Goal: Register for event/course

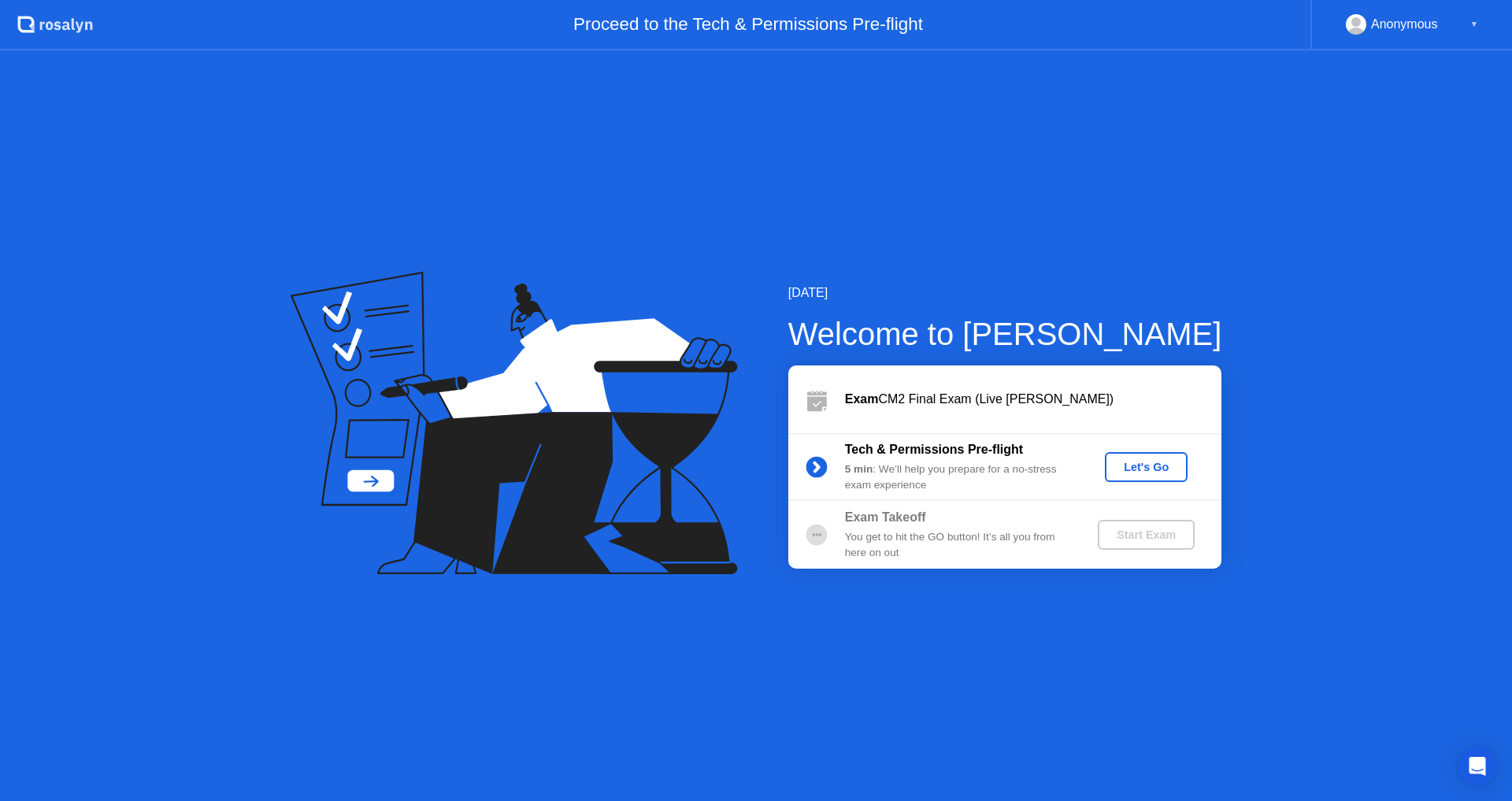
click at [1146, 469] on div "Let's Go" at bounding box center [1145, 466] width 70 height 12
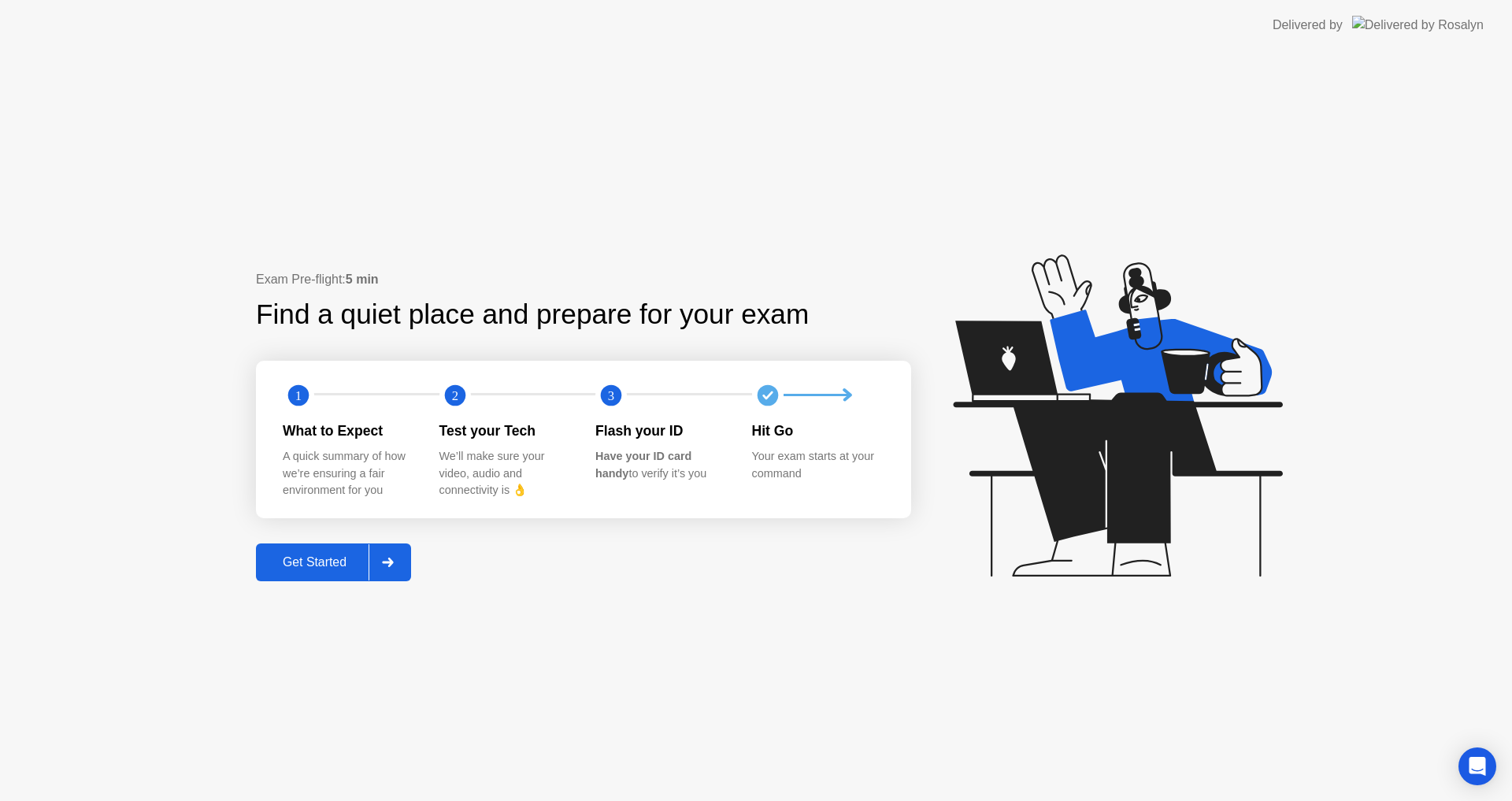
click at [389, 567] on icon at bounding box center [388, 563] width 11 height 10
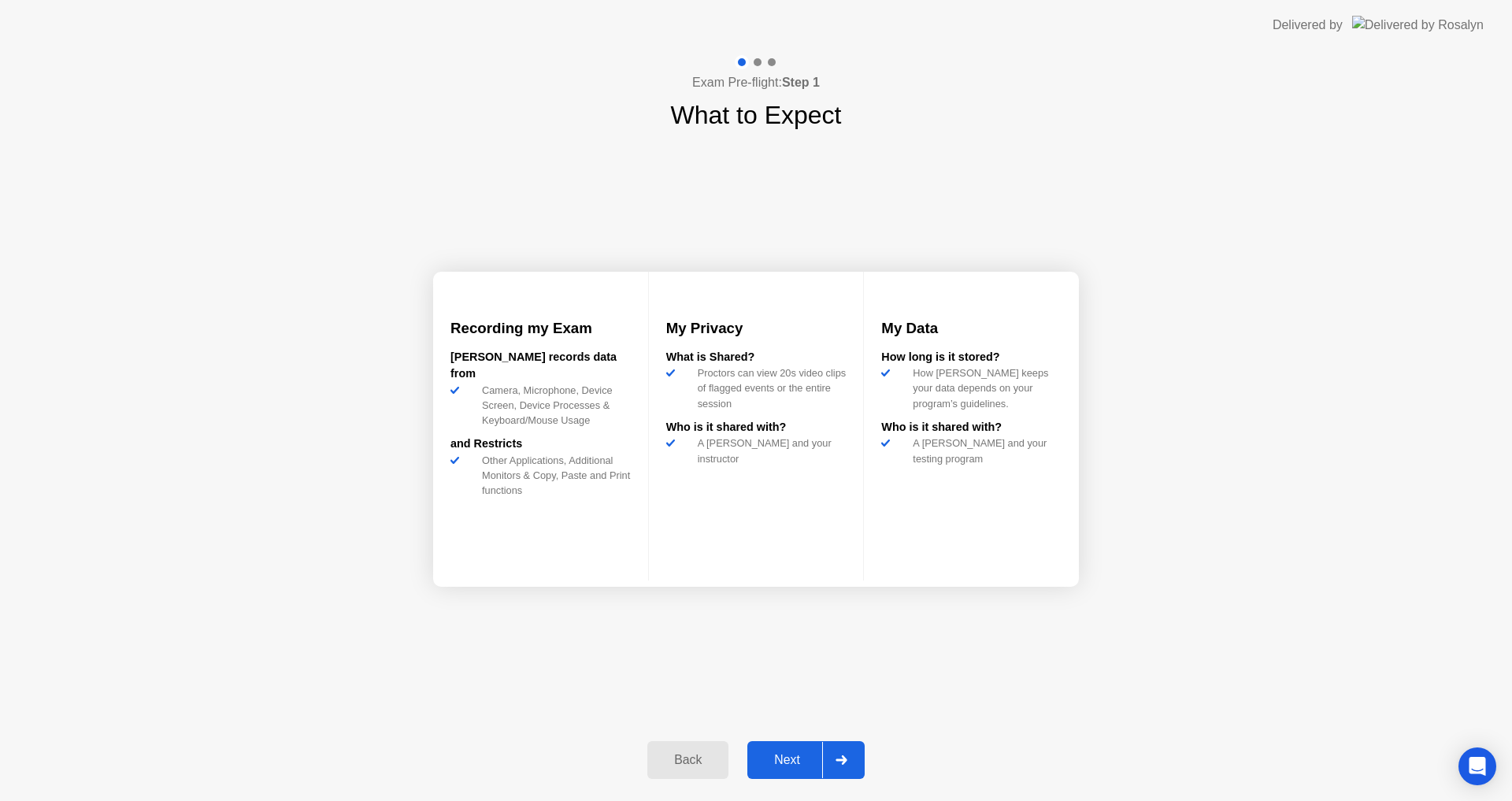
click at [853, 764] on div at bounding box center [840, 760] width 37 height 36
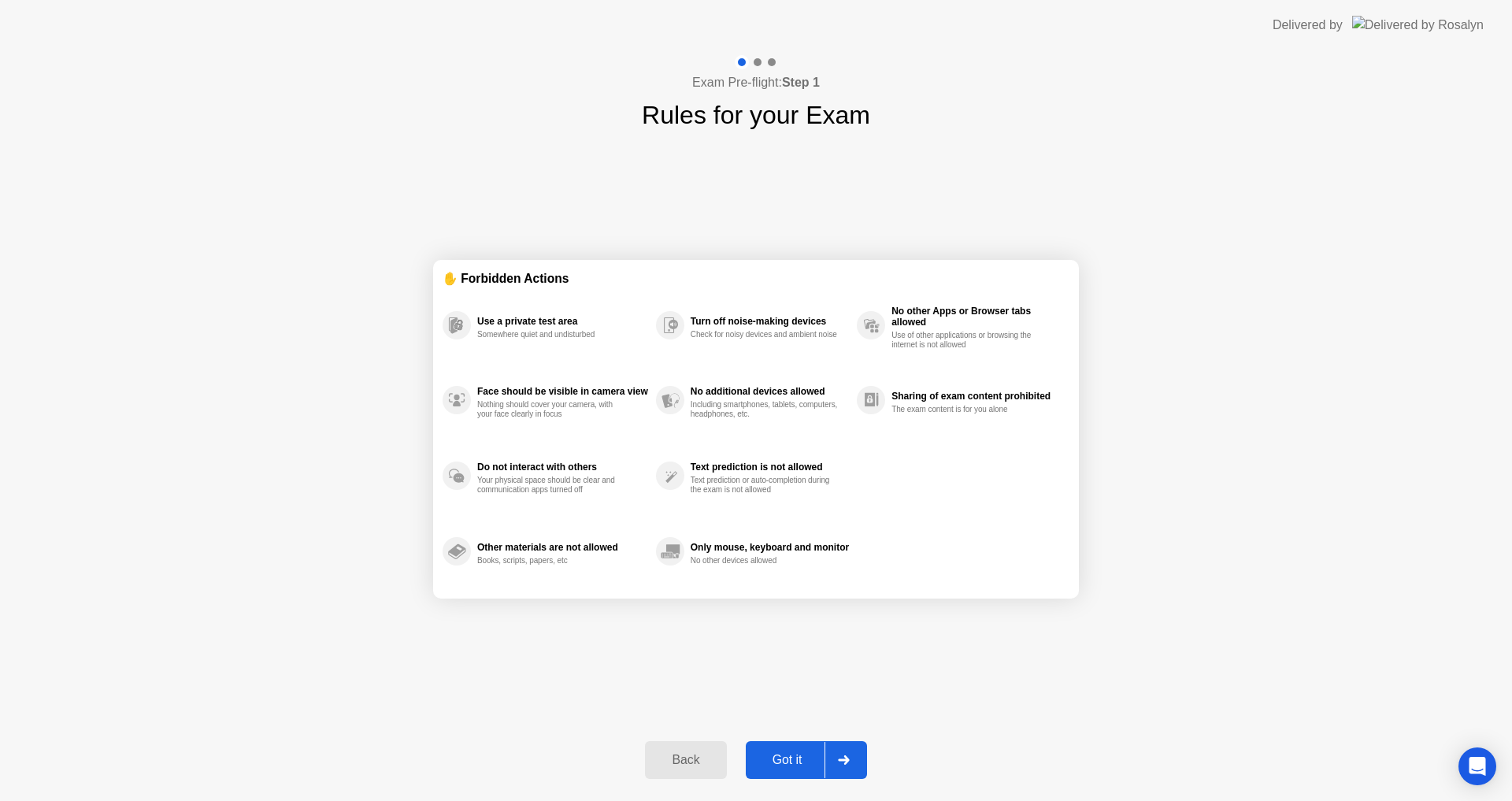
click at [849, 751] on div at bounding box center [843, 760] width 37 height 36
select select "**********"
select select "*******"
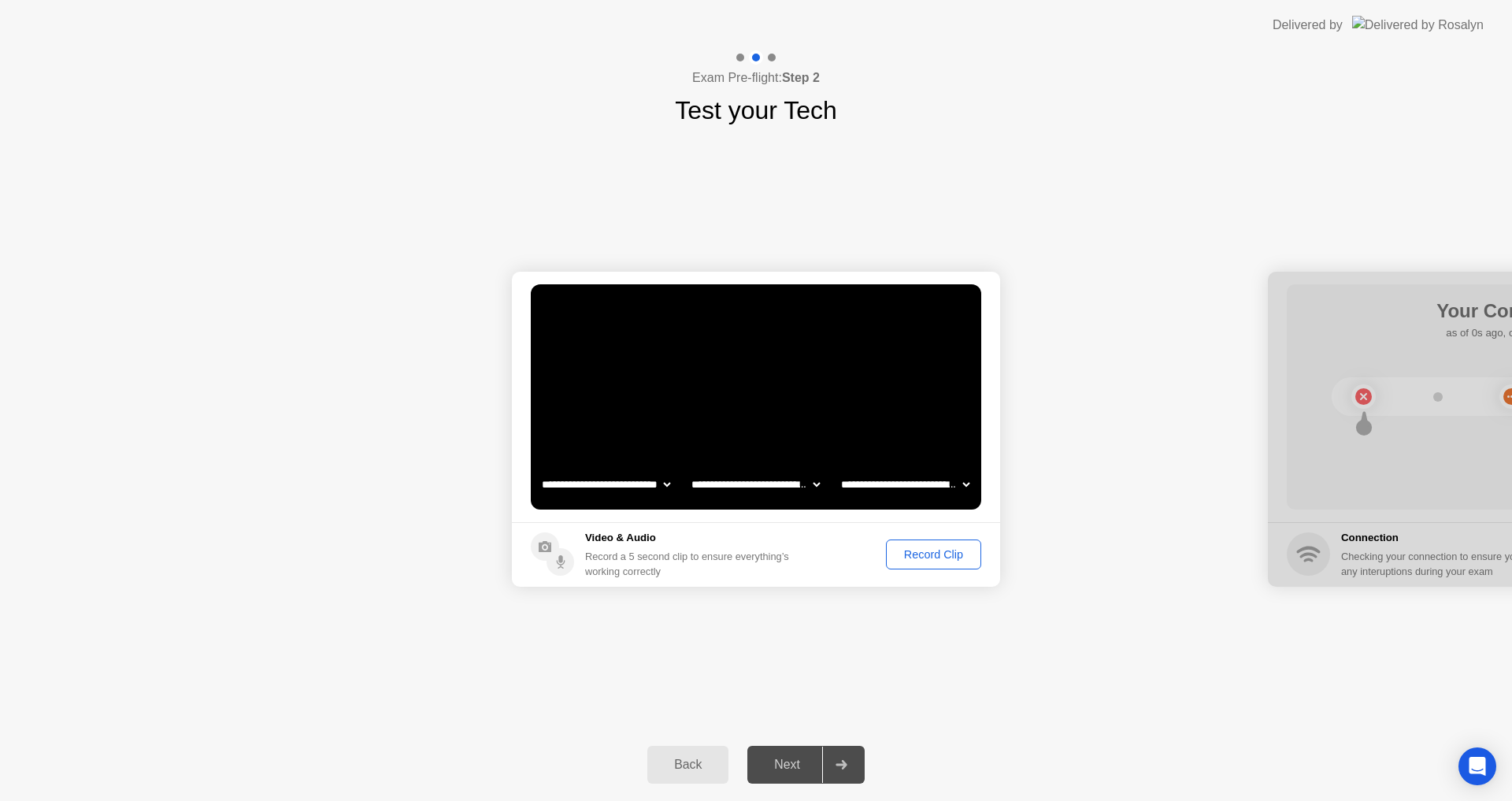
click at [934, 555] on div "Record Clip" at bounding box center [933, 554] width 84 height 12
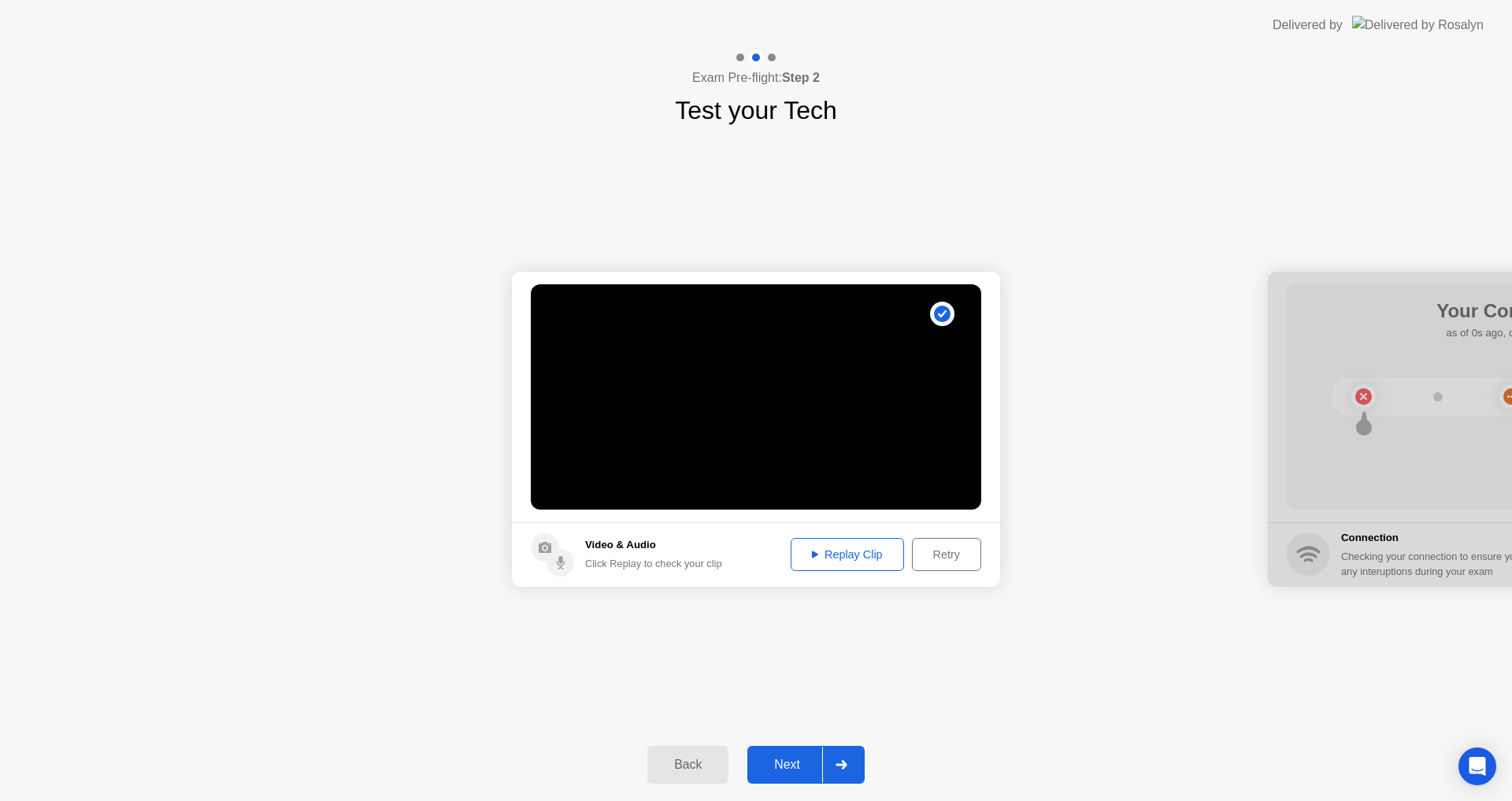
click at [845, 766] on icon at bounding box center [841, 765] width 11 height 10
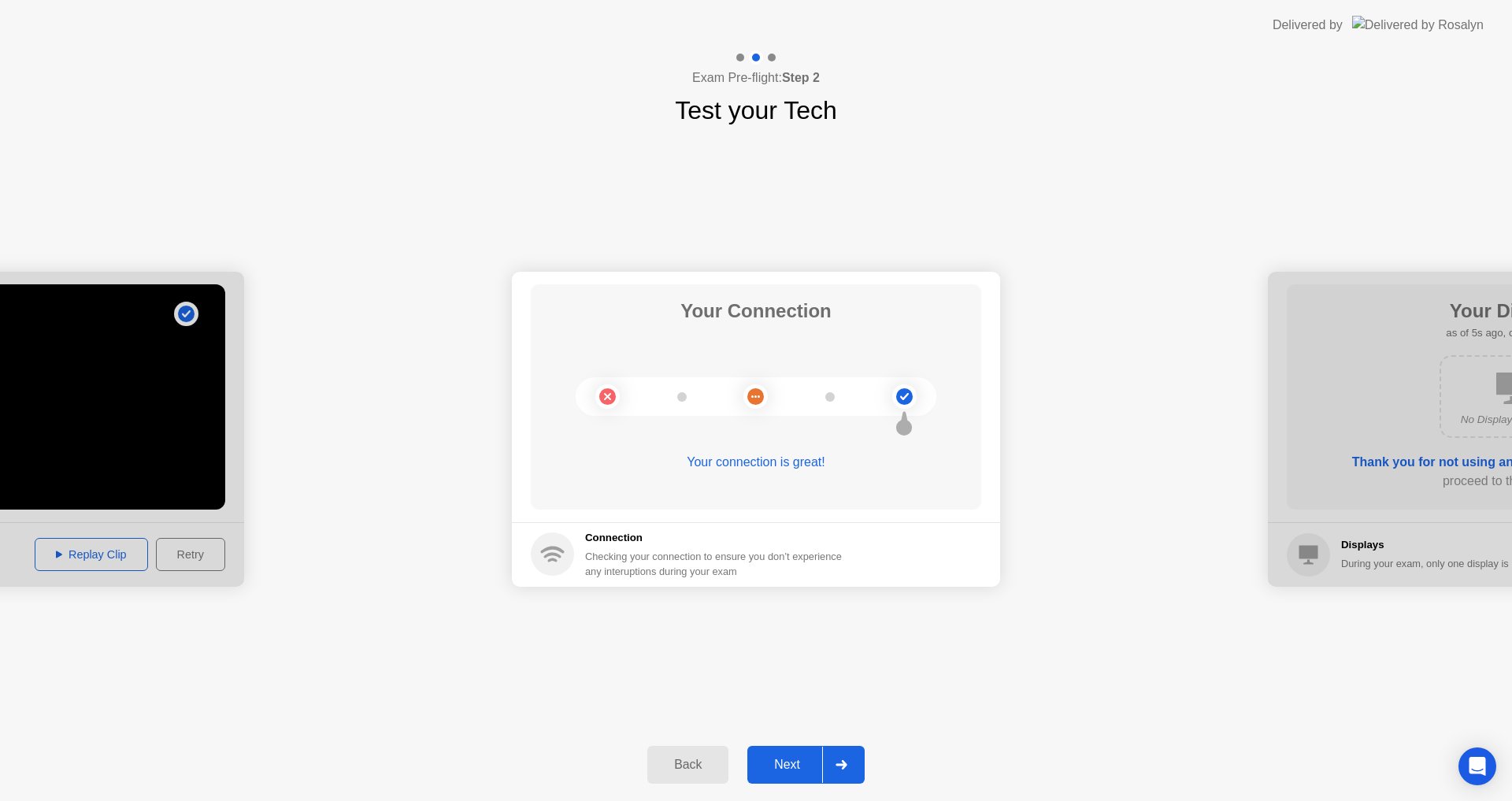
click at [854, 775] on div at bounding box center [840, 765] width 37 height 36
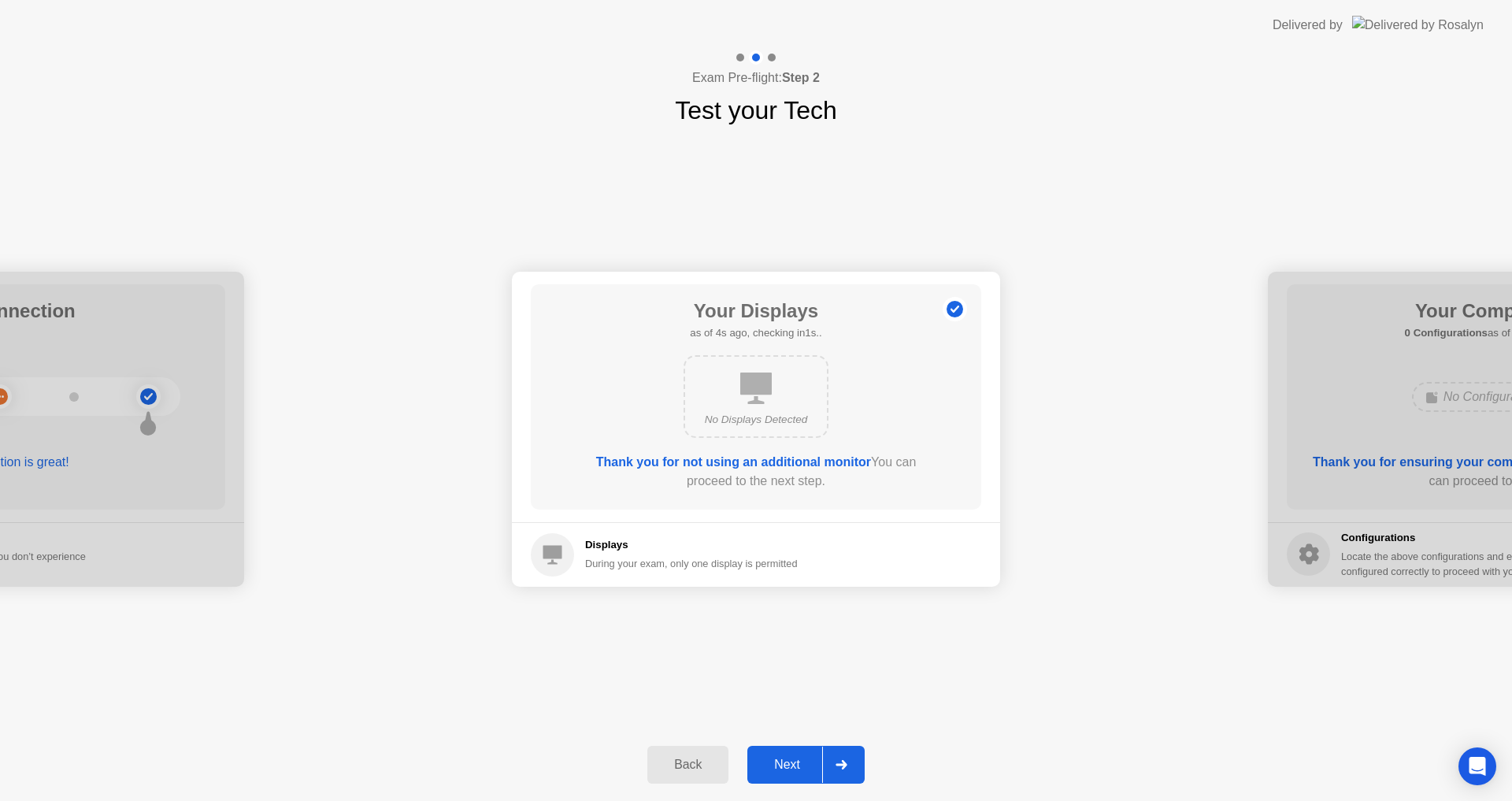
click at [856, 758] on div at bounding box center [840, 765] width 37 height 36
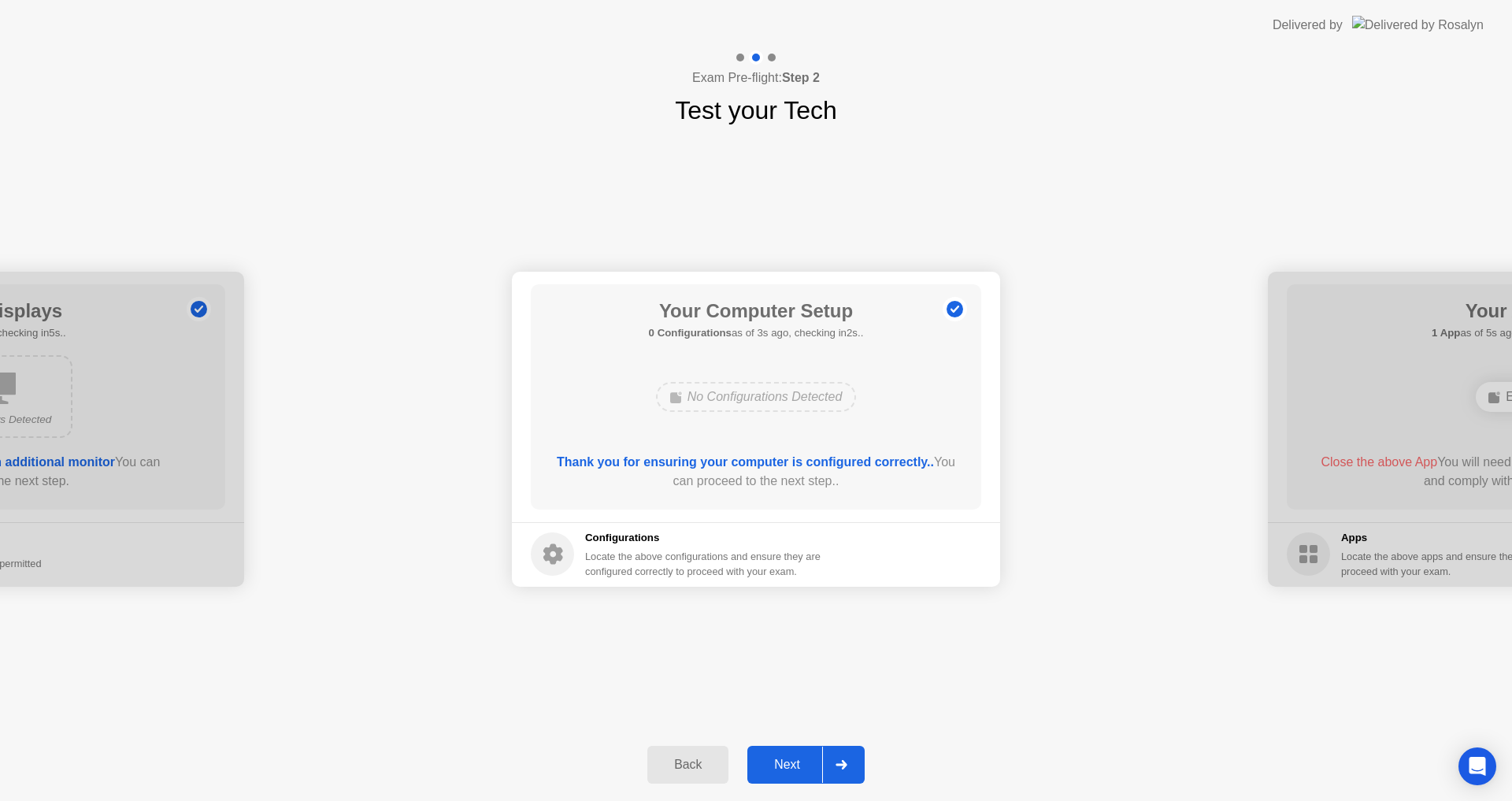
click at [853, 777] on div at bounding box center [840, 765] width 37 height 36
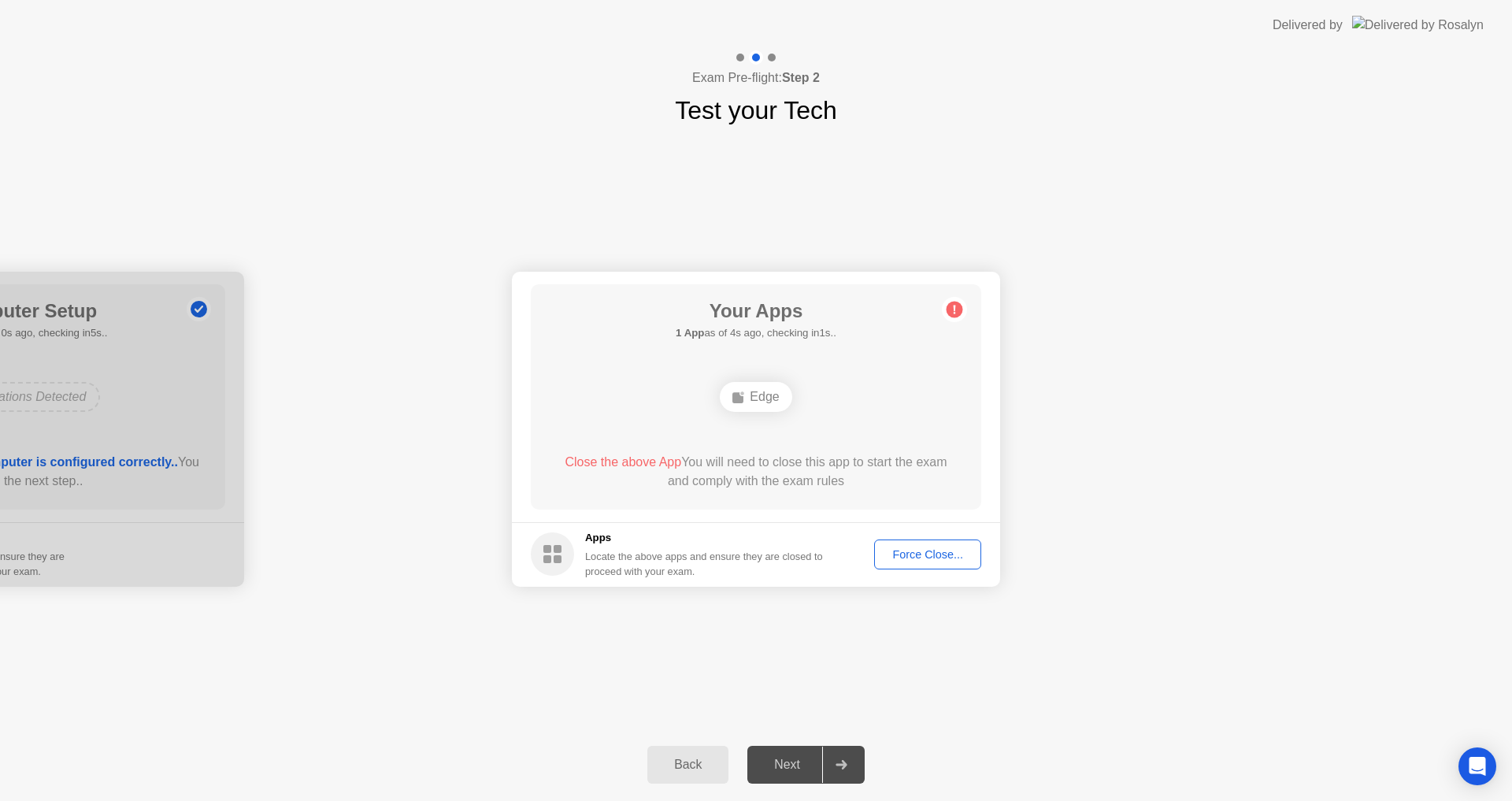
click at [923, 559] on div "Force Close..." at bounding box center [927, 554] width 96 height 12
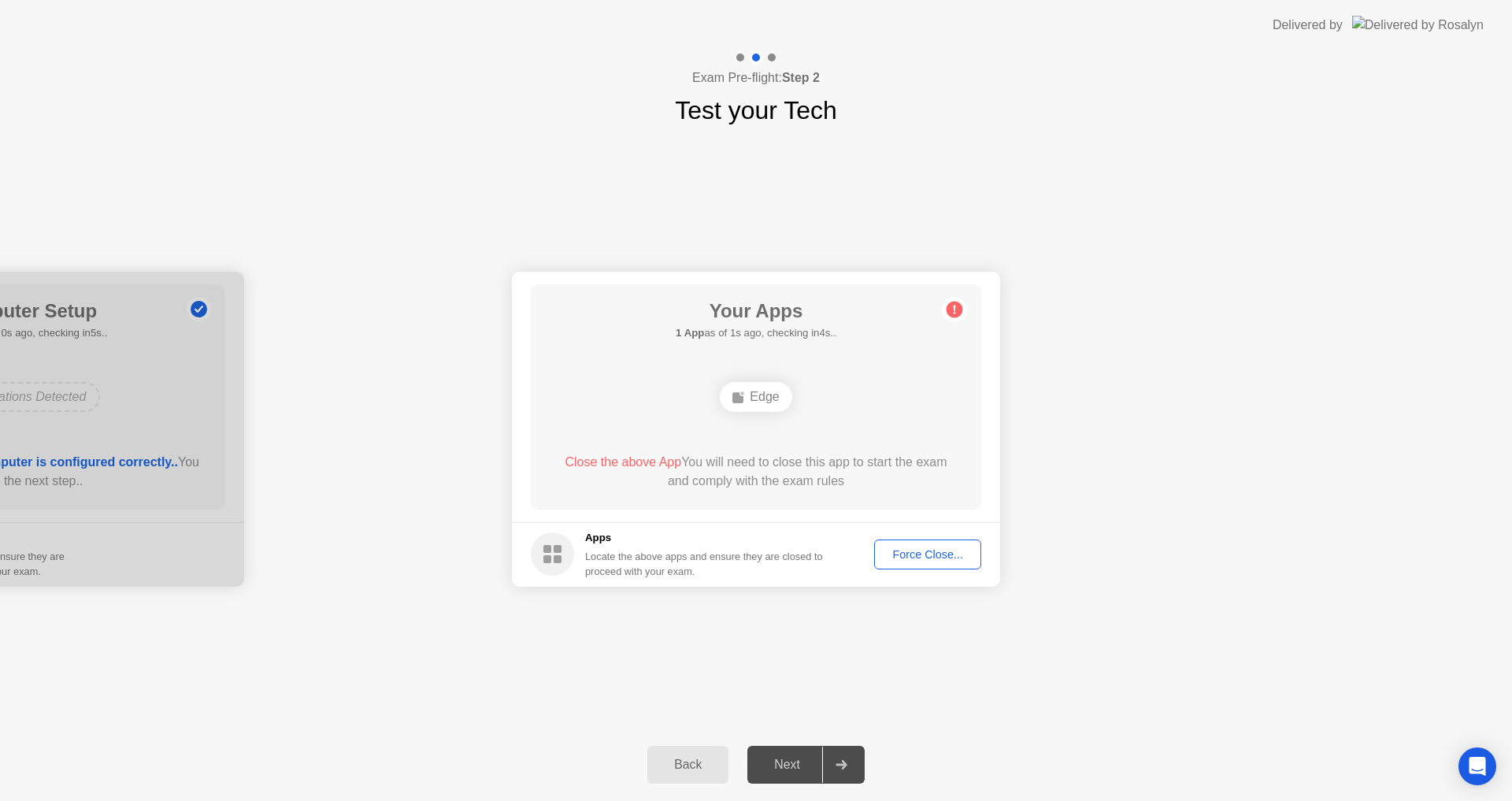
click at [375, 689] on div "**********" at bounding box center [756, 429] width 1512 height 599
click at [904, 551] on div "Force Close..." at bounding box center [927, 554] width 96 height 12
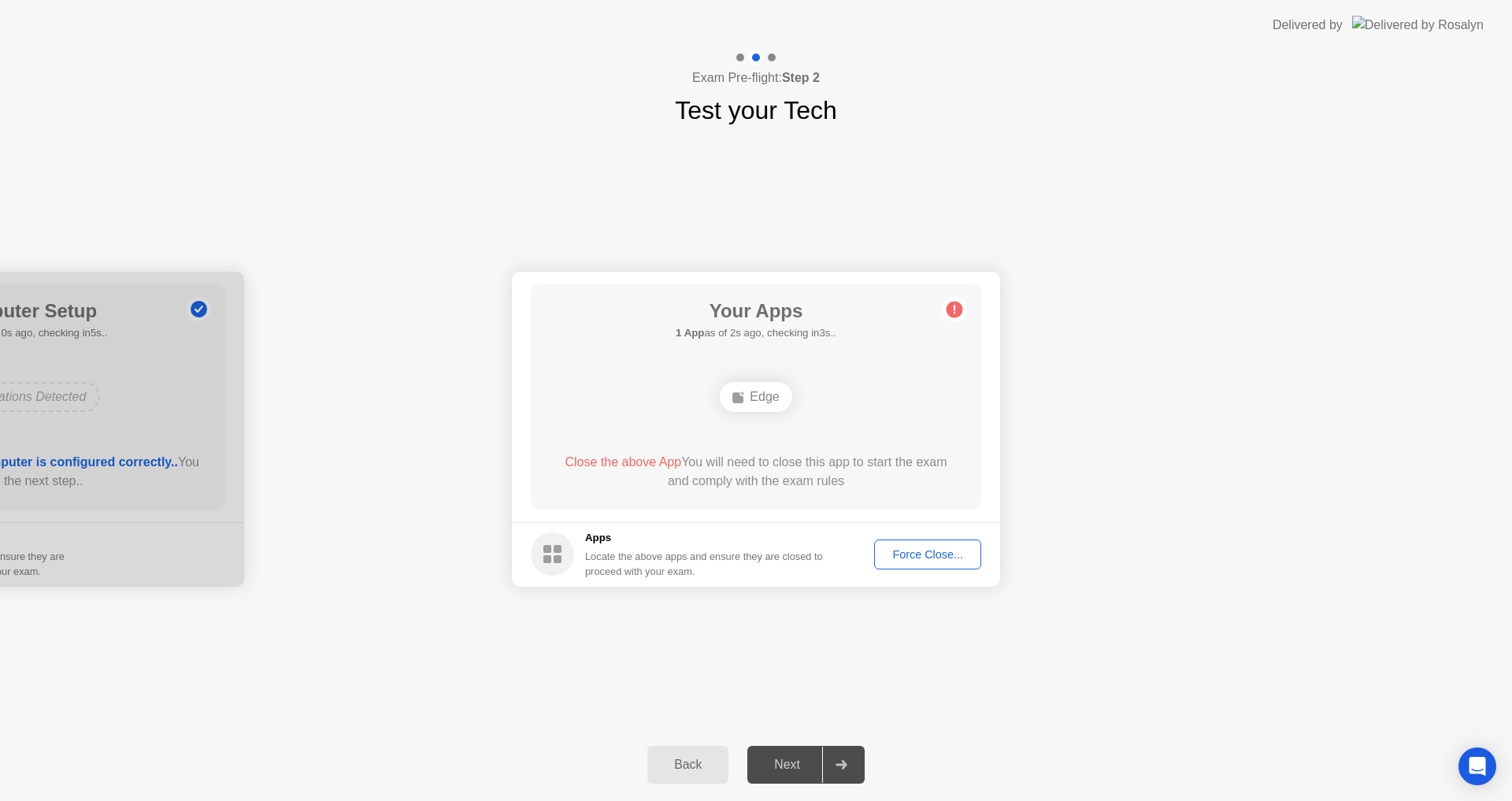
click at [591, 464] on span "Close the above App" at bounding box center [623, 462] width 117 height 13
click at [933, 555] on div "Force Close..." at bounding box center [927, 554] width 96 height 12
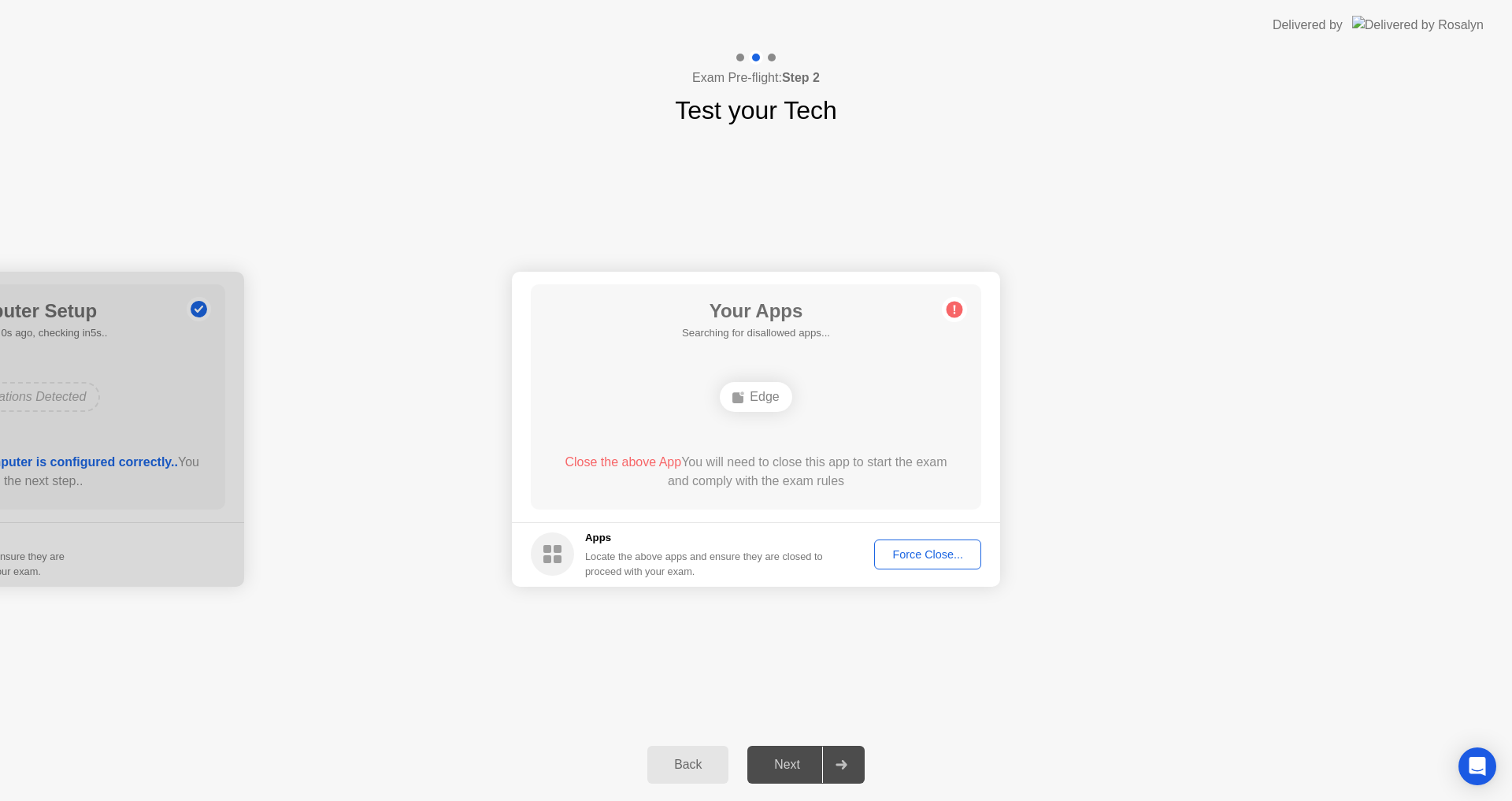
click at [951, 557] on div "Force Close..." at bounding box center [927, 554] width 96 height 12
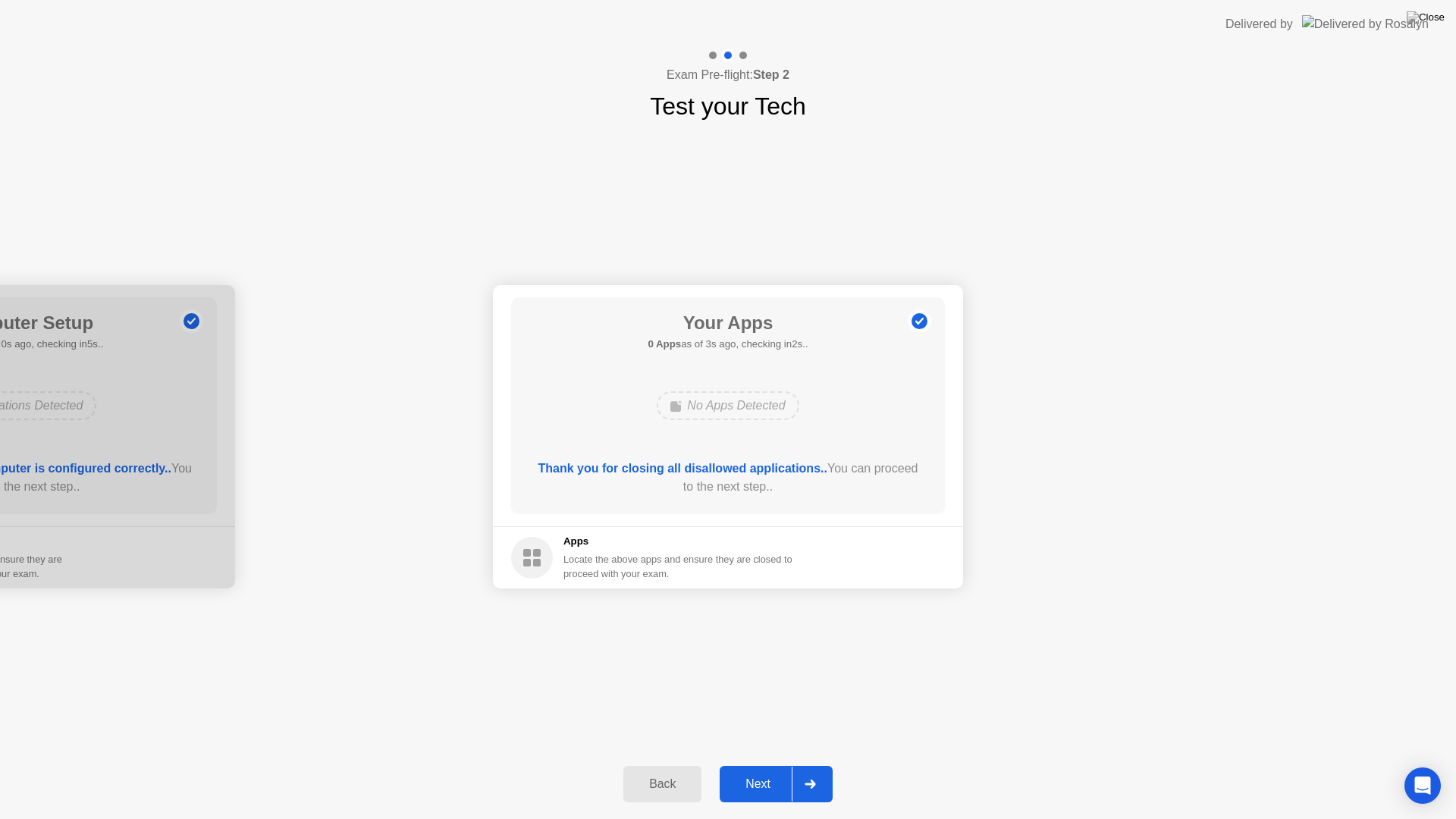
click at [759, 770] on div "Next" at bounding box center [757, 783] width 67 height 14
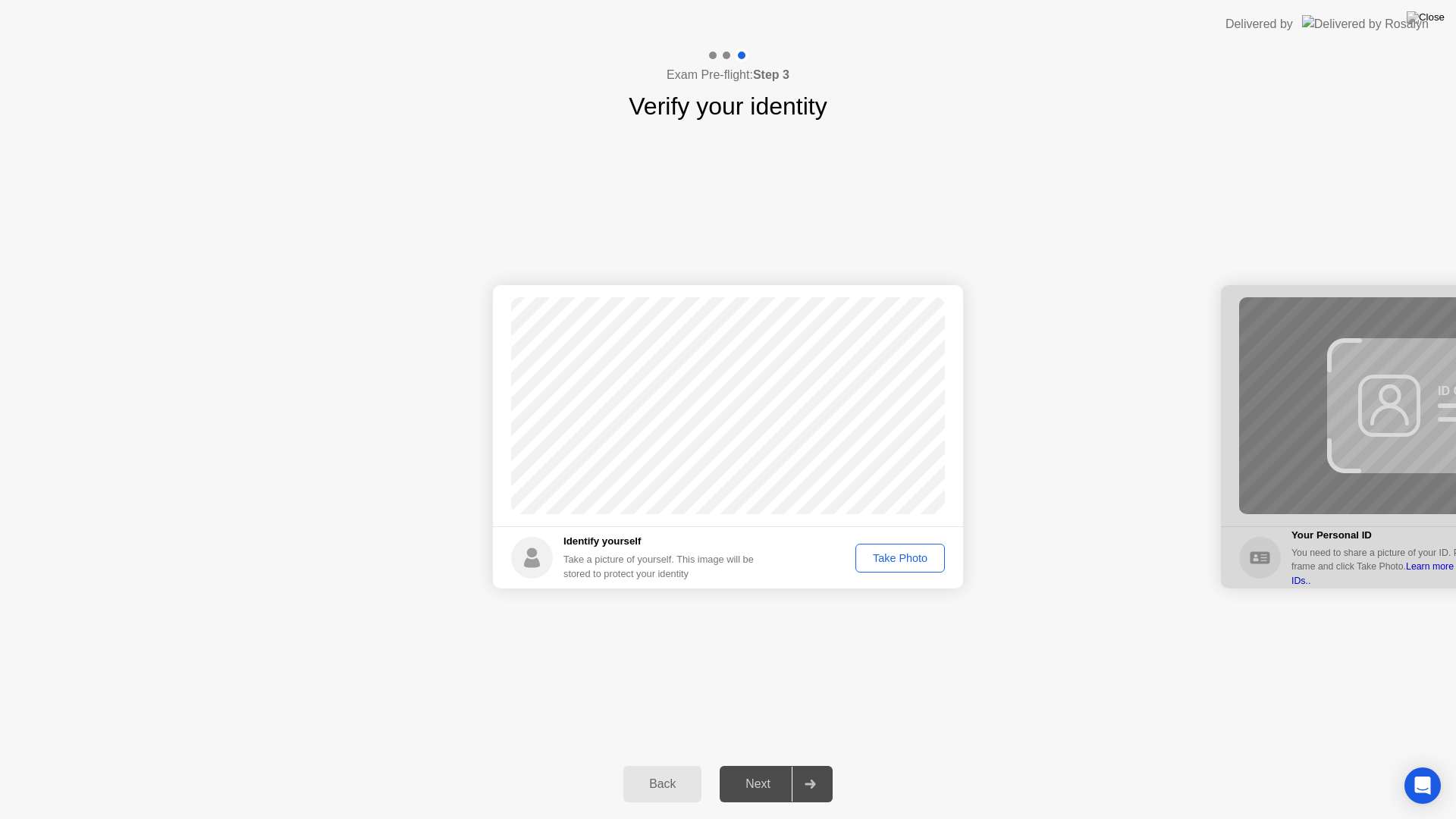
click at [919, 558] on div "Take Photo" at bounding box center [900, 557] width 79 height 12
click at [790, 770] on button "Next" at bounding box center [776, 783] width 113 height 36
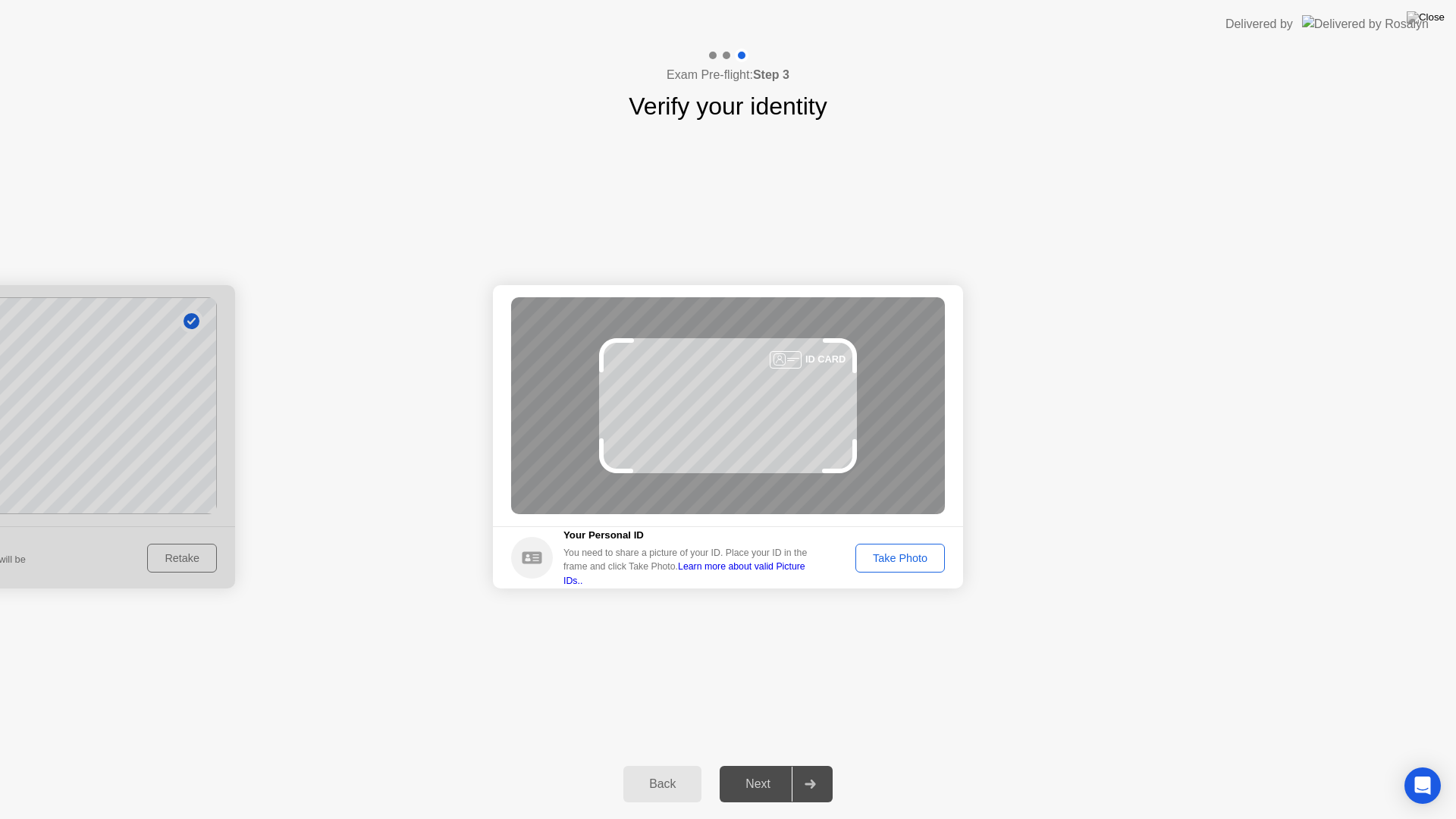
click at [913, 567] on button "Take Photo" at bounding box center [899, 557] width 89 height 29
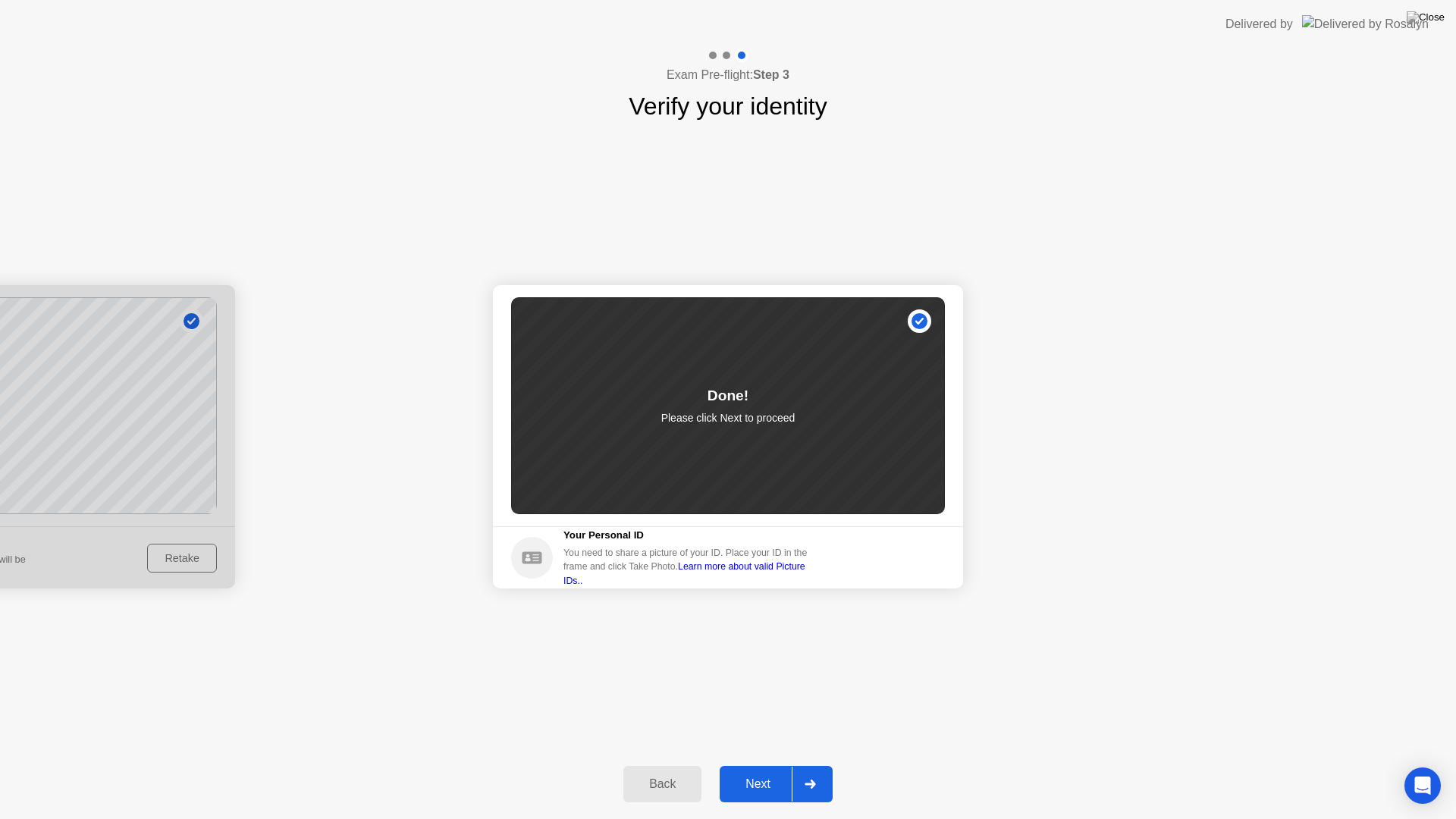
click at [755, 770] on div "Next" at bounding box center [757, 783] width 67 height 14
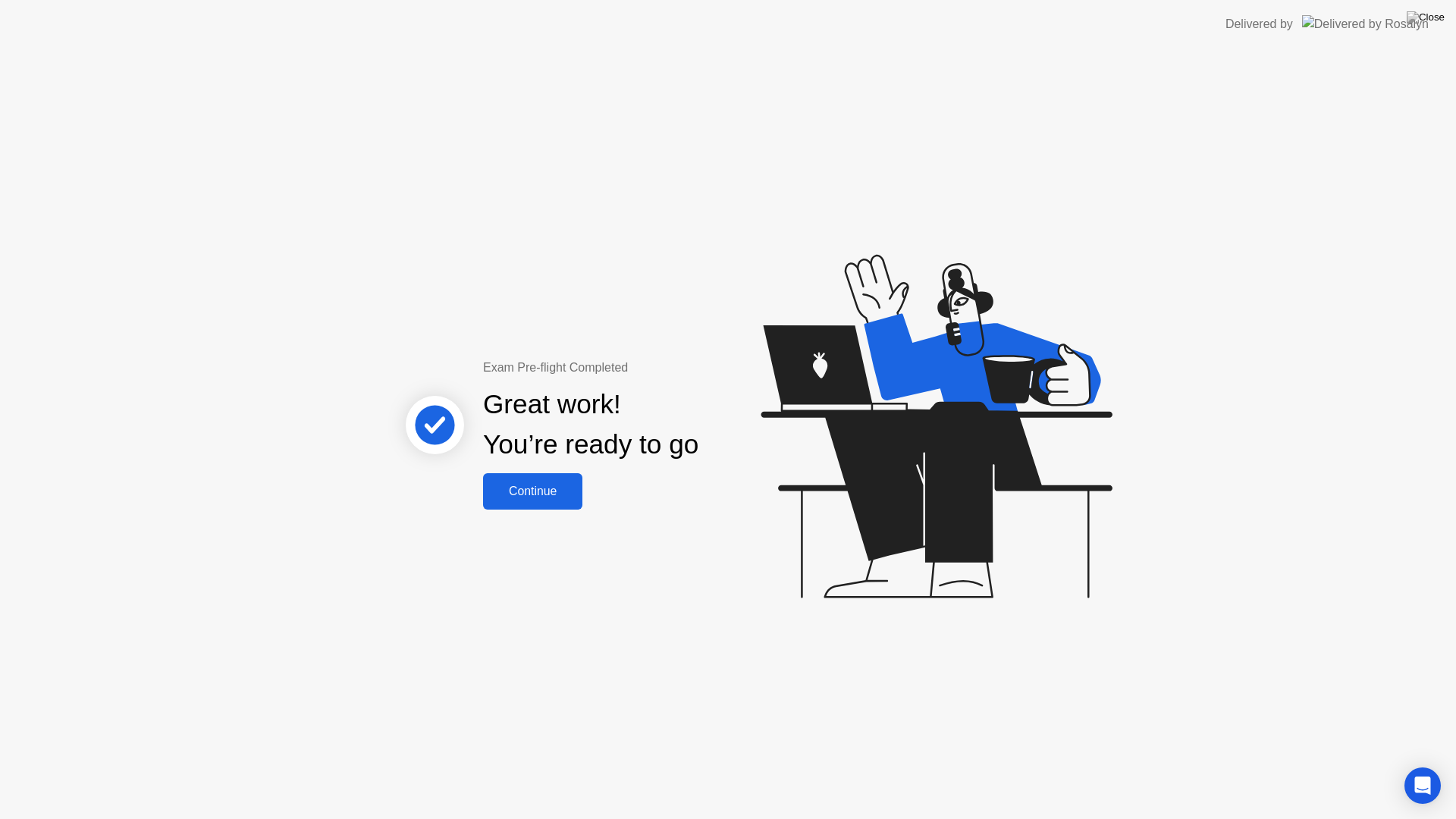
click at [544, 494] on div "Continue" at bounding box center [533, 491] width 90 height 14
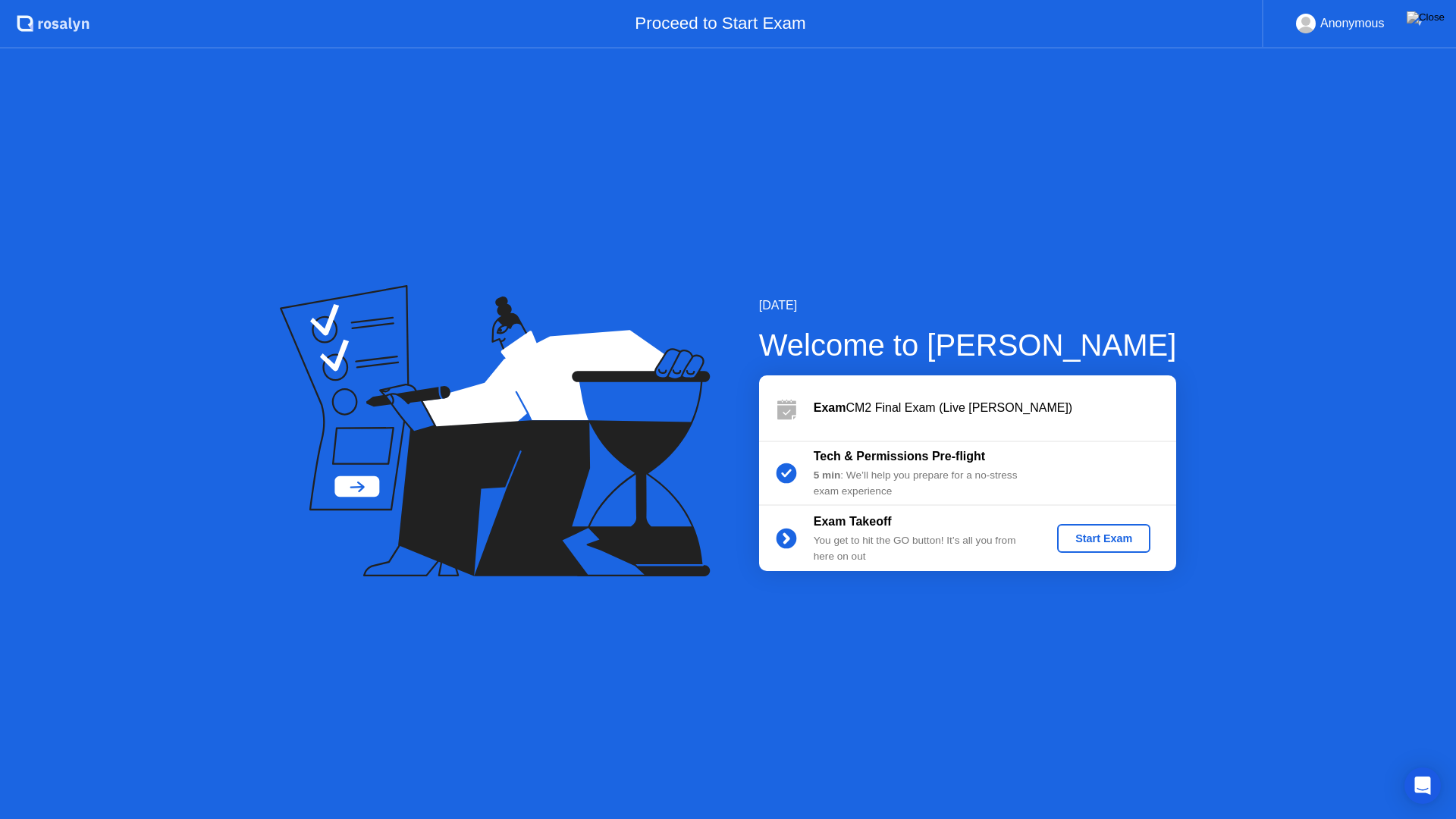
click at [1101, 542] on div "Start Exam" at bounding box center [1104, 538] width 81 height 12
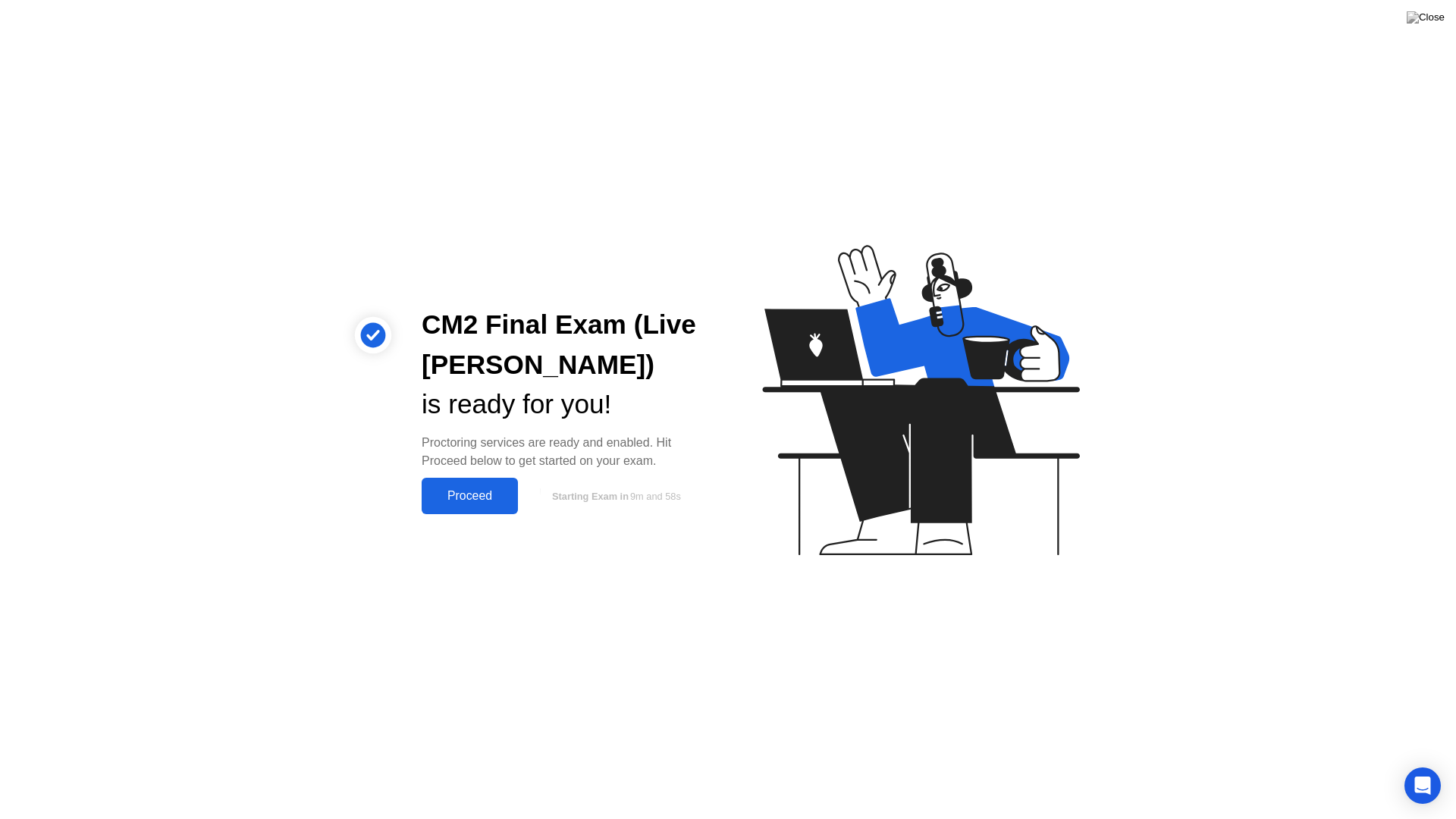
click at [474, 494] on div "Proceed" at bounding box center [469, 496] width 88 height 14
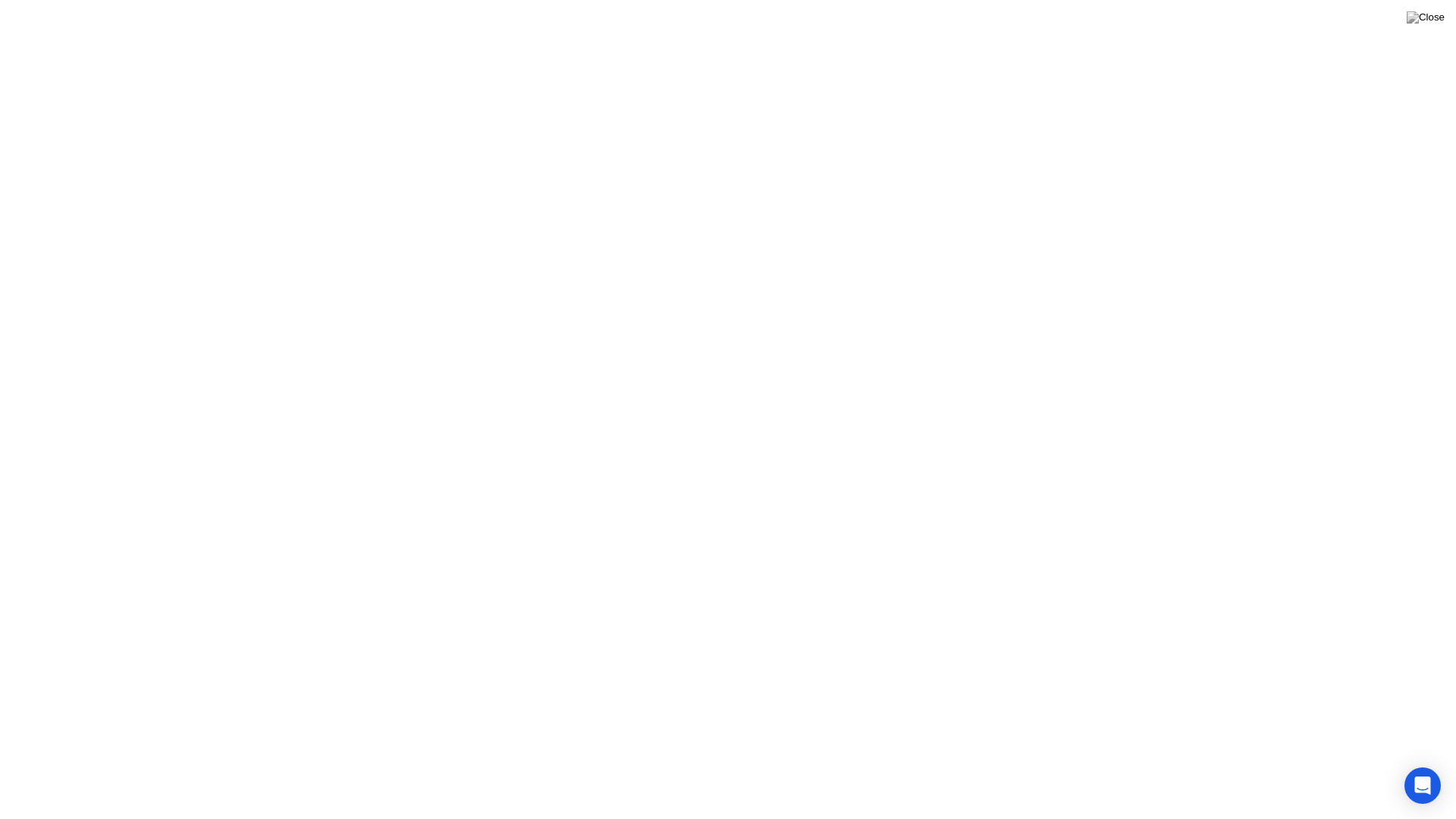
click div "Heads up! A [PERSON_NAME] reviewed a flagged event in your session and wants to…"
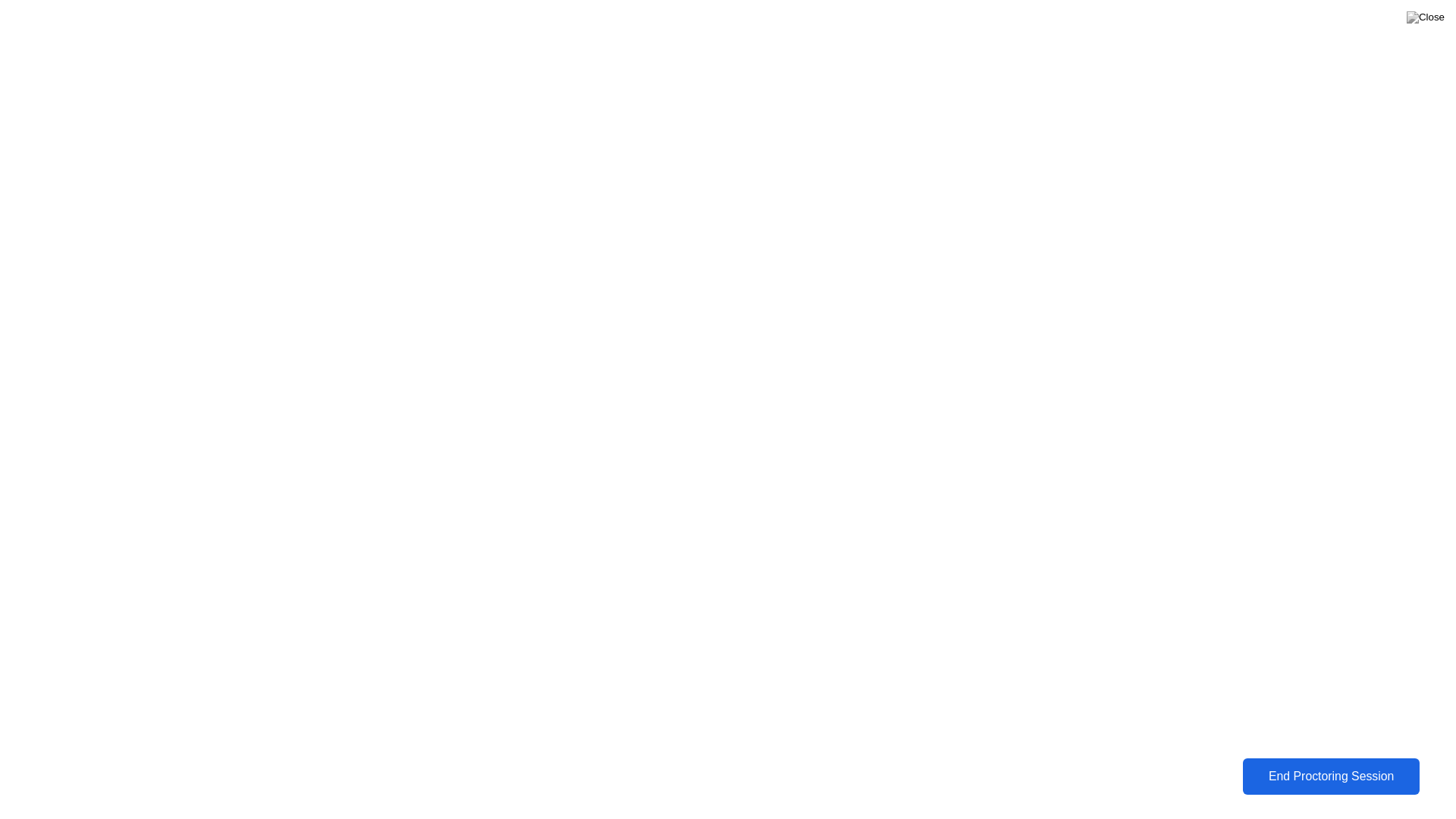
click at [1302, 769] on div "End Proctoring Session" at bounding box center [1331, 776] width 180 height 15
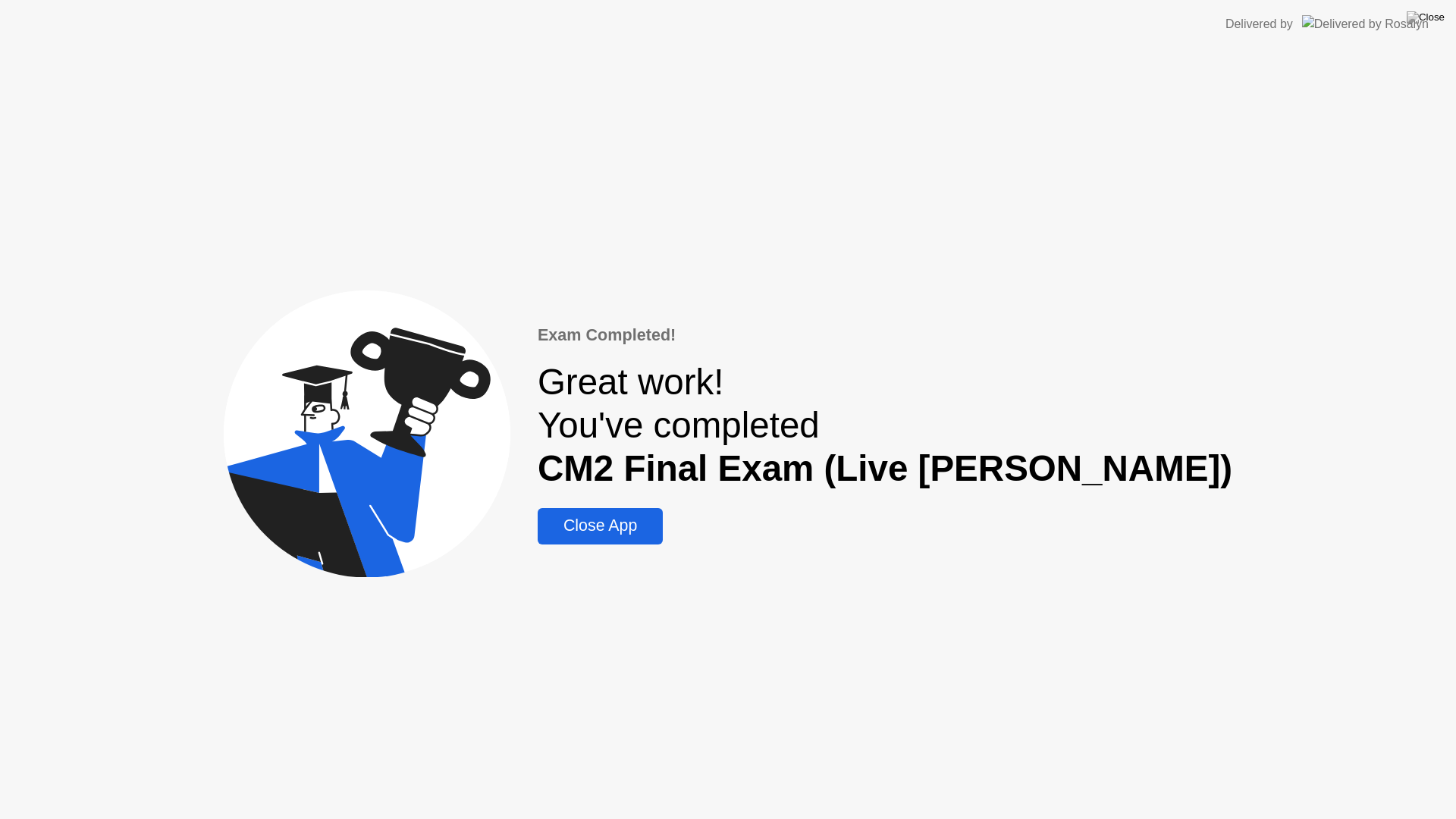
click at [658, 528] on div "Close App" at bounding box center [600, 525] width 116 height 19
